Goal: Task Accomplishment & Management: Use online tool/utility

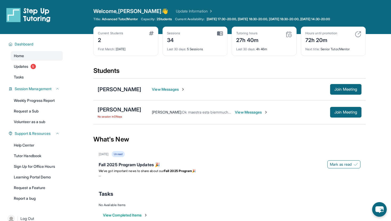
click at [381, 19] on div "Open sidebar Welcome, [PERSON_NAME] 👋 Update Information Title: Advanced Tutor/…" at bounding box center [195, 17] width 391 height 34
click at [379, 55] on main "Current Students 2 First Match : [DATE] Sessions 34 Last 30 days : 5 Sessions T…" at bounding box center [229, 132] width 323 height 197
click at [376, 130] on main "Current Students 2 First Match : [DATE] Sessions 34 Last 30 days : 5 Sessions T…" at bounding box center [229, 132] width 323 height 197
click at [336, 111] on span "Join Meeting" at bounding box center [346, 112] width 23 height 3
click at [109, 110] on div "[PERSON_NAME]" at bounding box center [120, 109] width 44 height 7
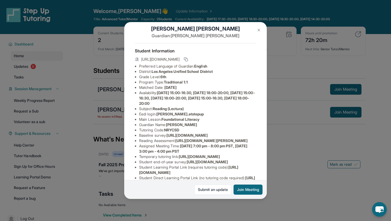
scroll to position [9, 0]
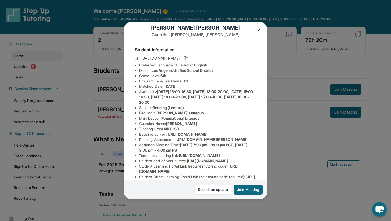
click at [258, 28] on img at bounding box center [259, 30] width 4 height 4
